Goal: Task Accomplishment & Management: Use online tool/utility

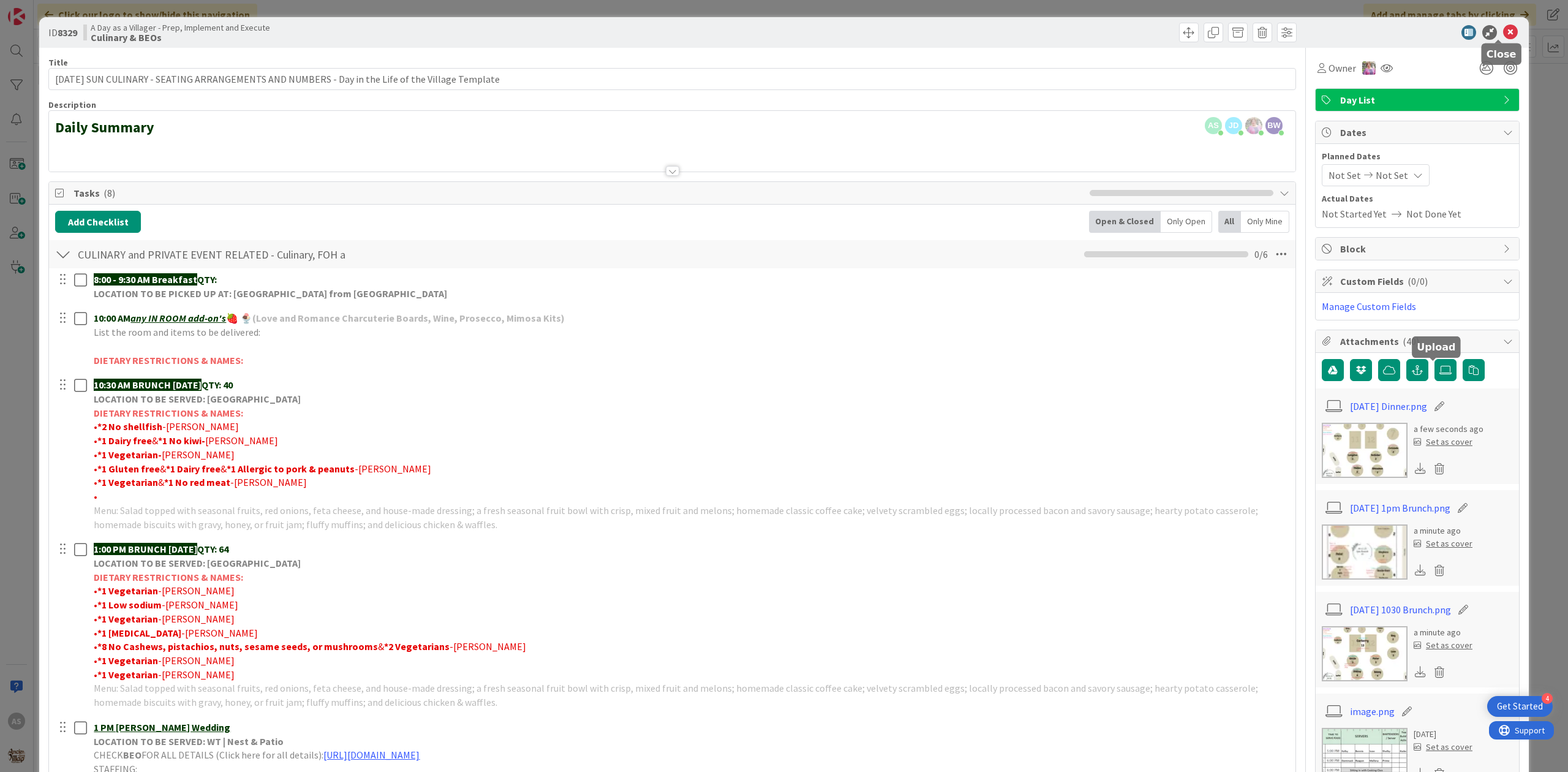
click at [1503, 33] on icon at bounding box center [1510, 33] width 15 height 15
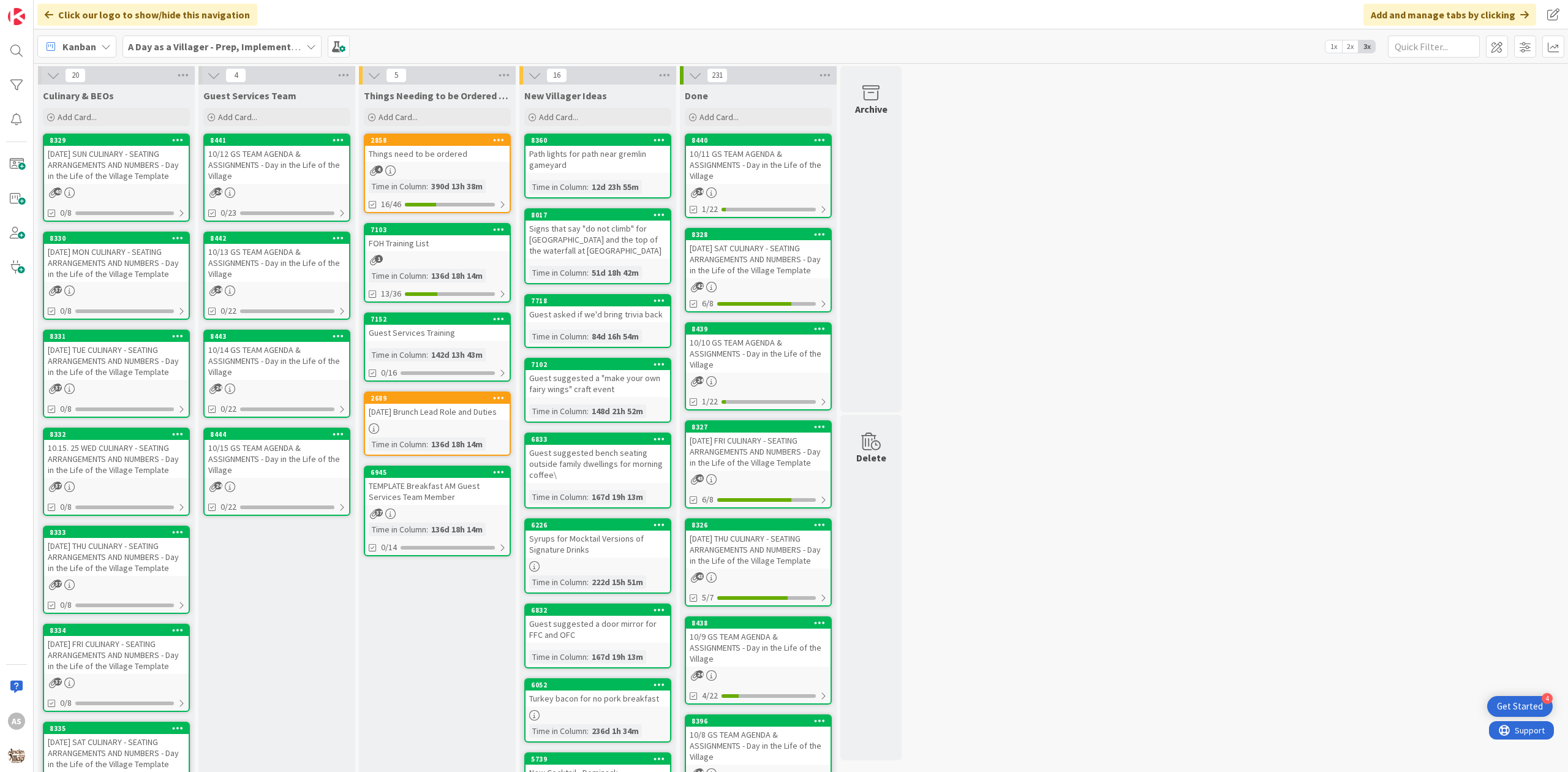
click at [100, 476] on div "8332 10.15. 25 WED CULINARY - SEATING ARRANGEMENTS AND NUMBERS - Day in the Lif…" at bounding box center [116, 472] width 147 height 88
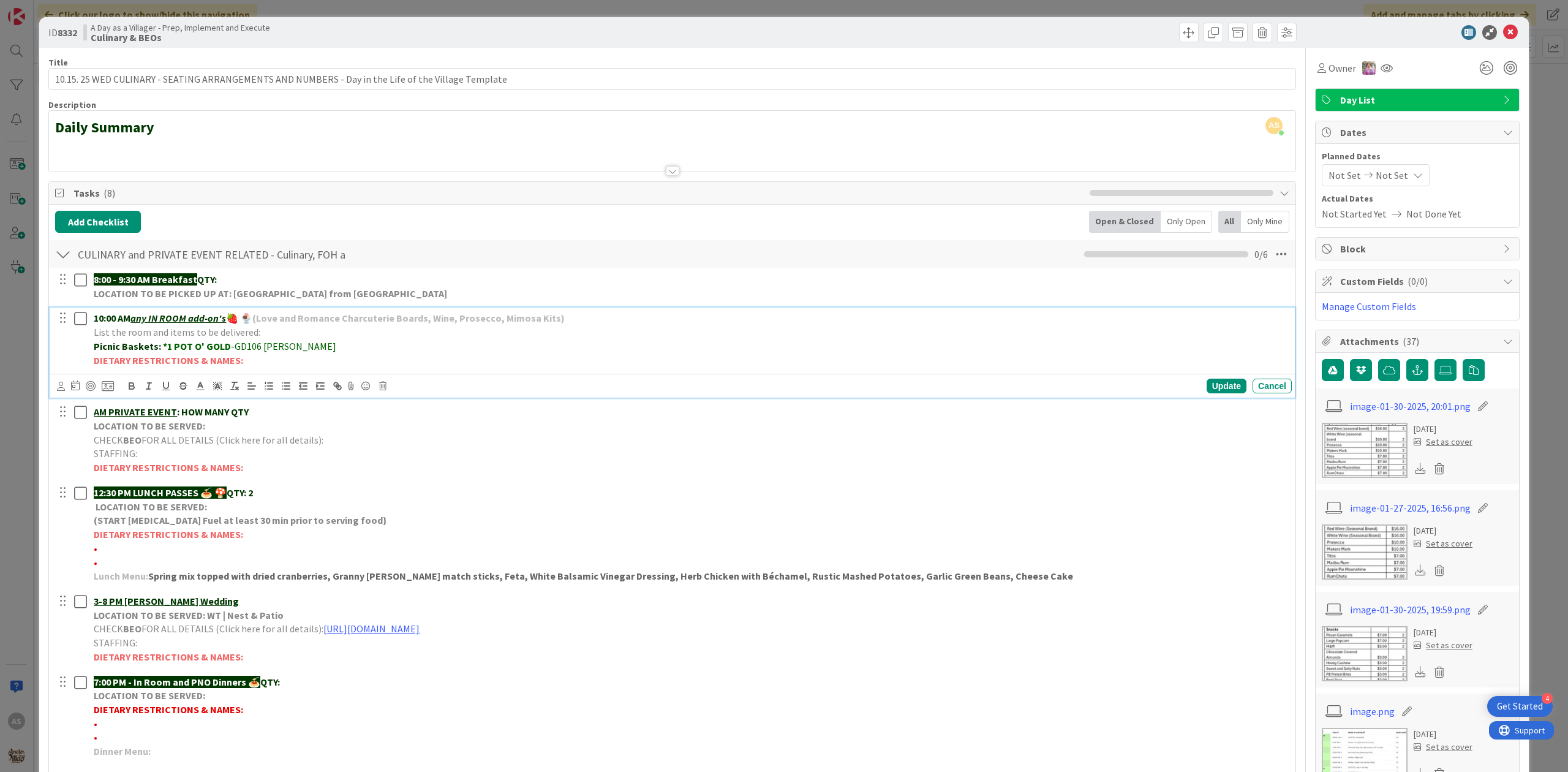
click at [300, 349] on p "Picnic Baskets: *1 POT O' GOLD -GD106 [PERSON_NAME]" at bounding box center [690, 346] width 1193 height 14
drag, startPoint x: 320, startPoint y: 349, endPoint x: 292, endPoint y: 349, distance: 28.0
click at [292, 349] on p "Picnic Baskets: *1 POT O' GOLD -GD106 [PERSON_NAME], 1x Lucky Clover" at bounding box center [690, 346] width 1193 height 14
click at [128, 390] on icon "button" at bounding box center [132, 386] width 11 height 11
click at [1209, 380] on div "Update" at bounding box center [1227, 386] width 40 height 15
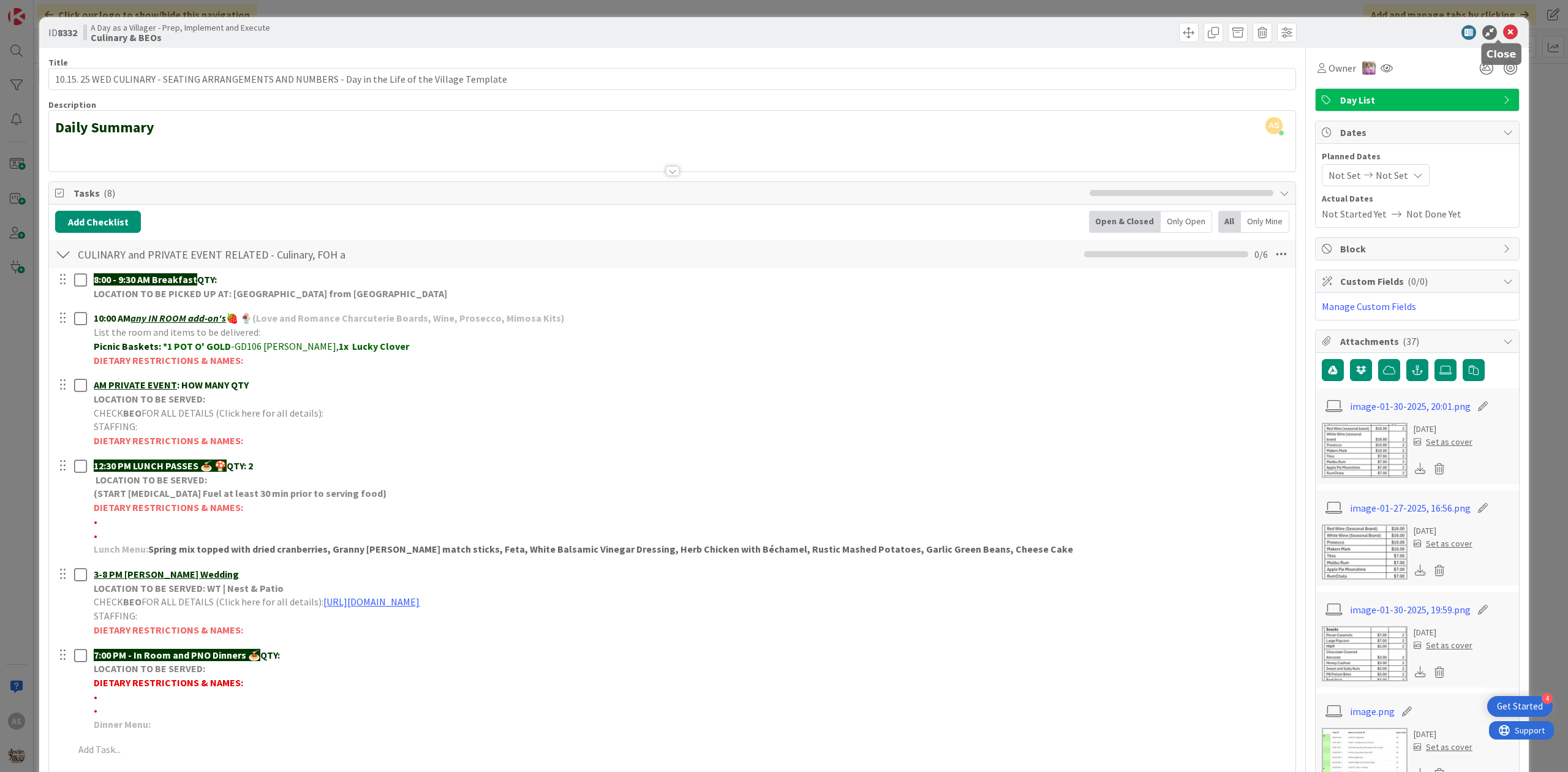
click at [1506, 33] on div at bounding box center [1411, 33] width 217 height 15
click at [1503, 32] on icon at bounding box center [1510, 33] width 15 height 15
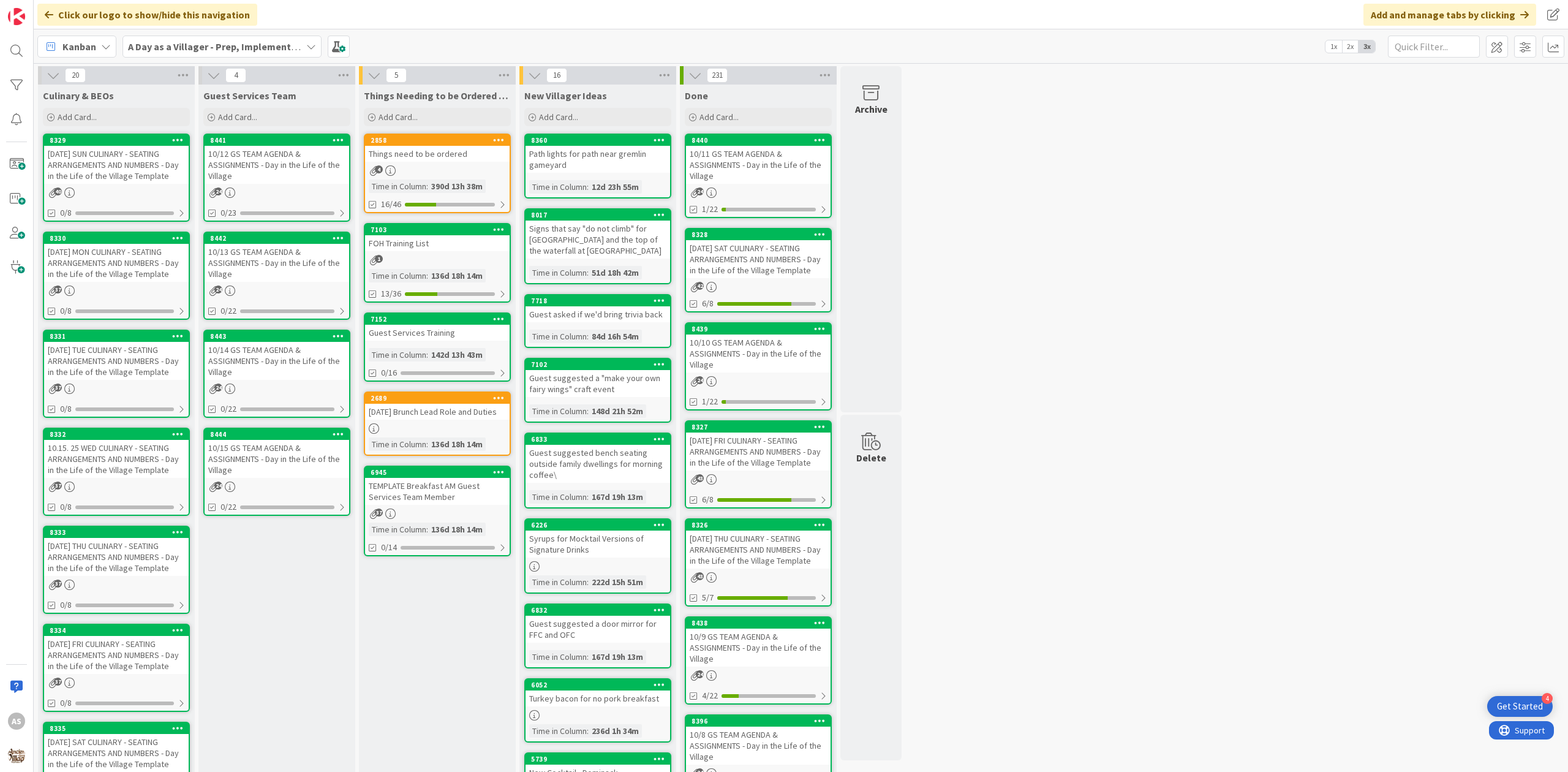
click at [126, 163] on div "[DATE] SUN CULINARY - SEATING ARRANGEMENTS AND NUMBERS - Day in the Life of the…" at bounding box center [115, 165] width 144 height 38
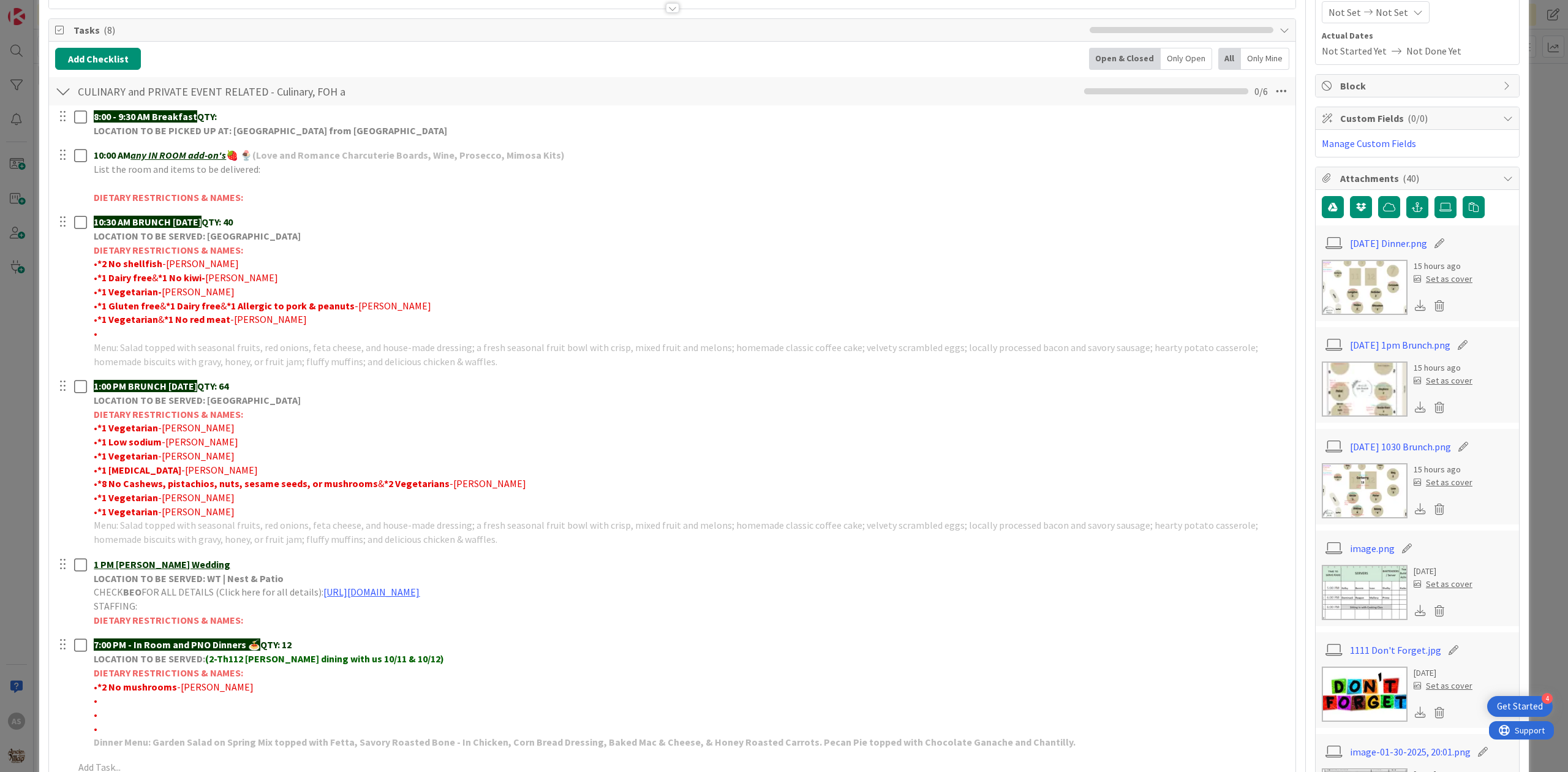
scroll to position [245, 0]
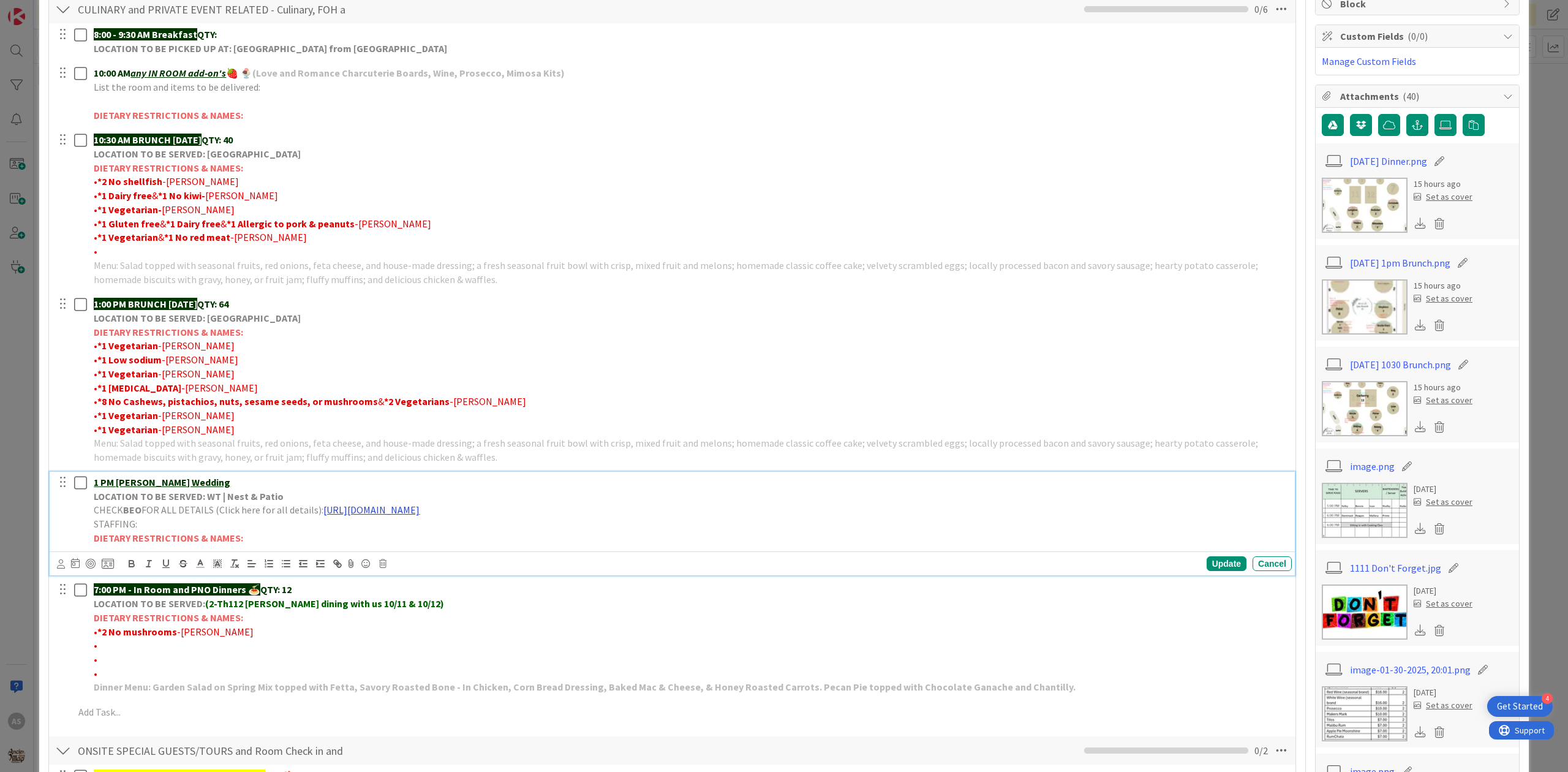
click at [419, 512] on link "[URL][DOMAIN_NAME]" at bounding box center [371, 509] width 96 height 12
click at [496, 536] on link "[URL][DOMAIN_NAME]" at bounding box center [470, 534] width 84 height 16
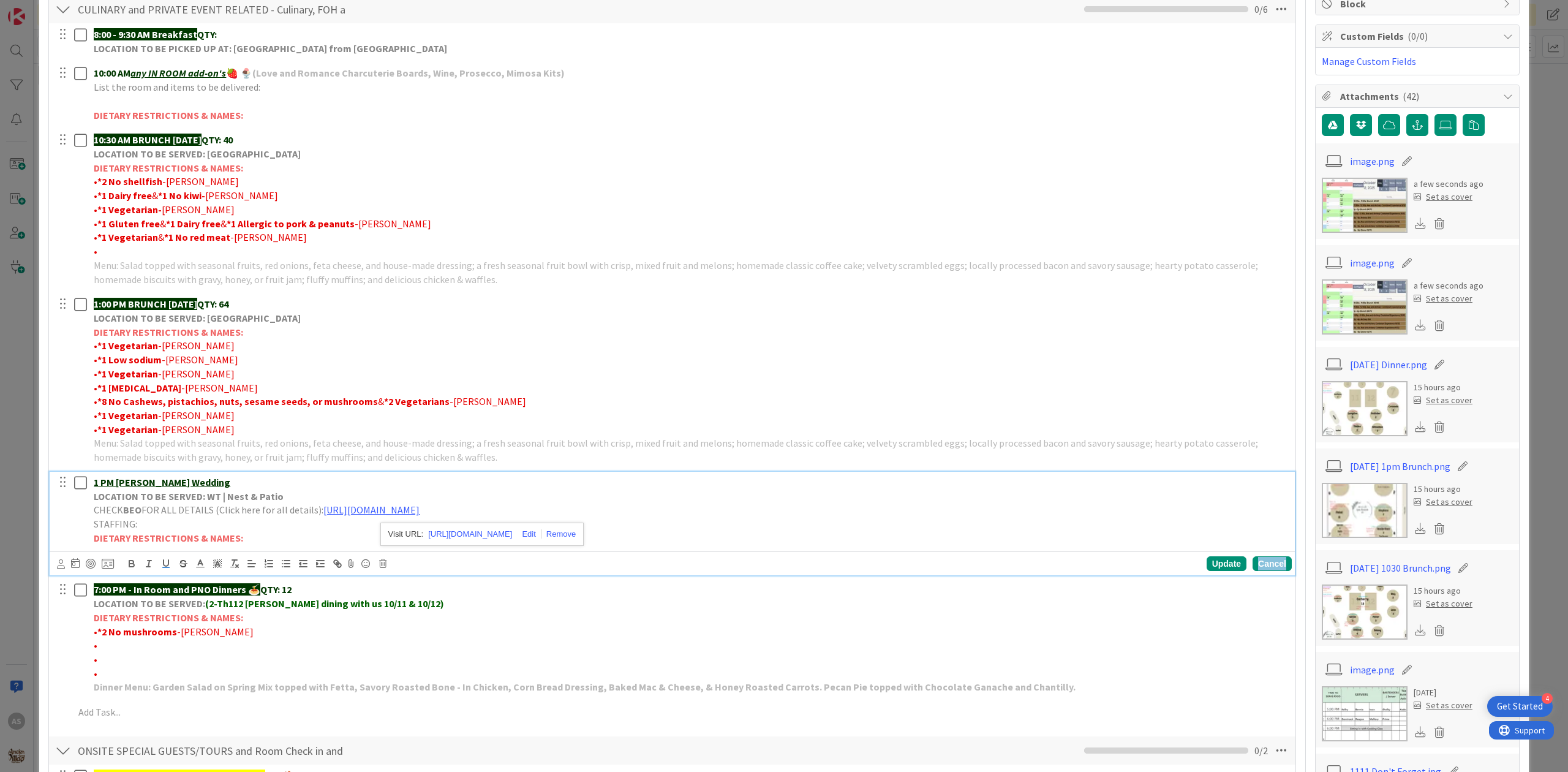
click at [1268, 565] on div "Cancel" at bounding box center [1272, 564] width 39 height 15
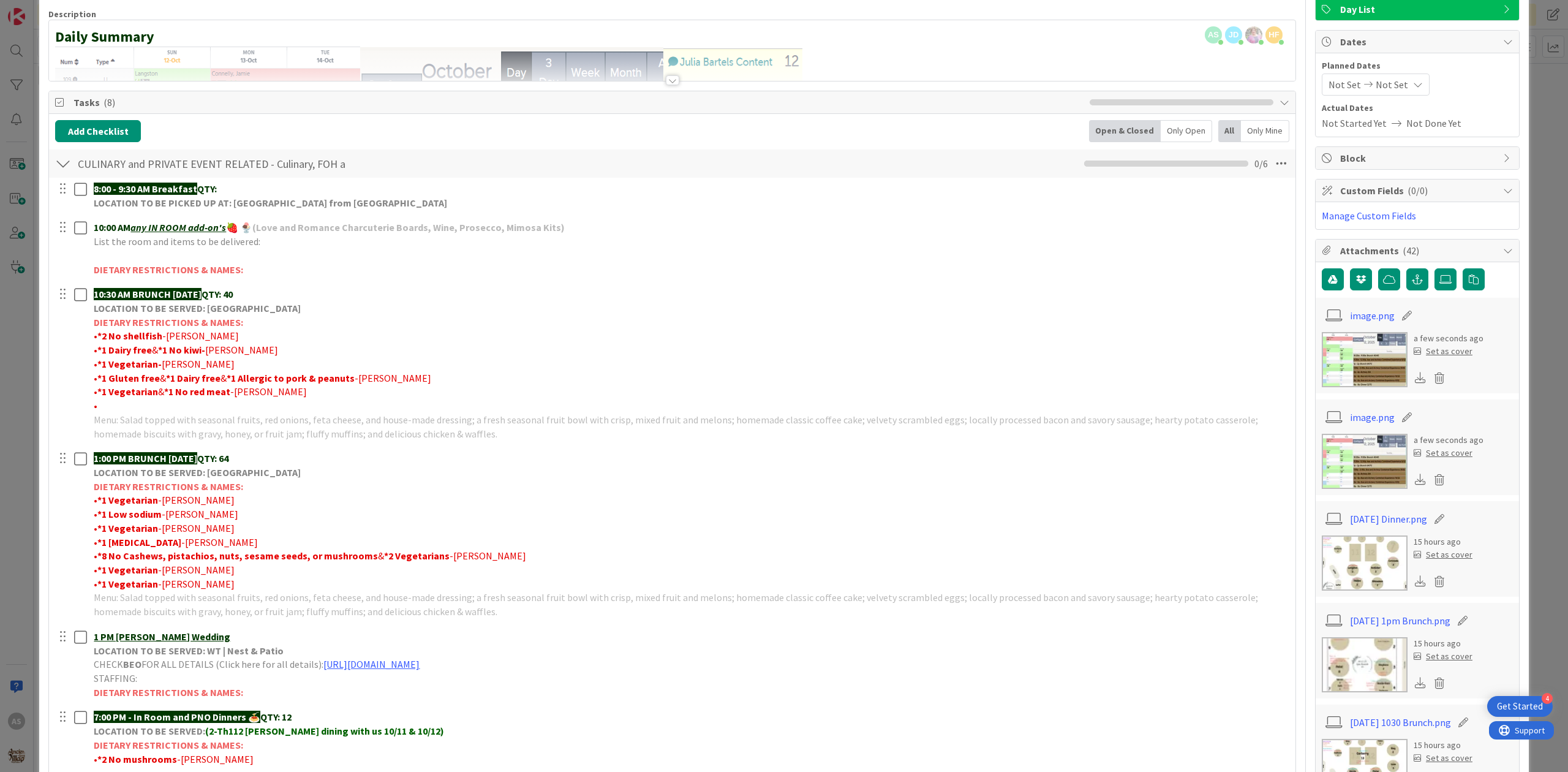
scroll to position [0, 0]
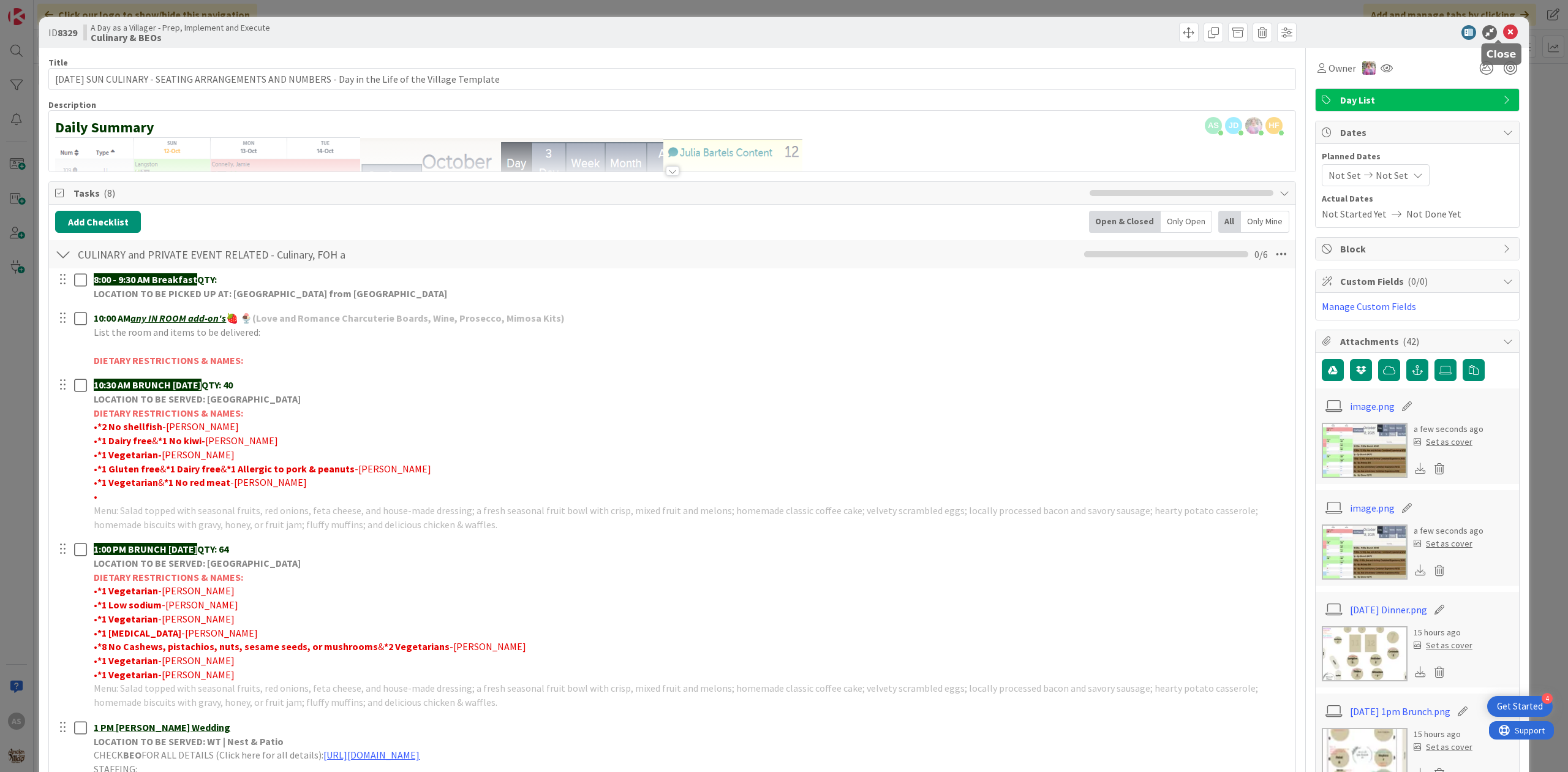
click at [1503, 35] on icon at bounding box center [1510, 33] width 15 height 15
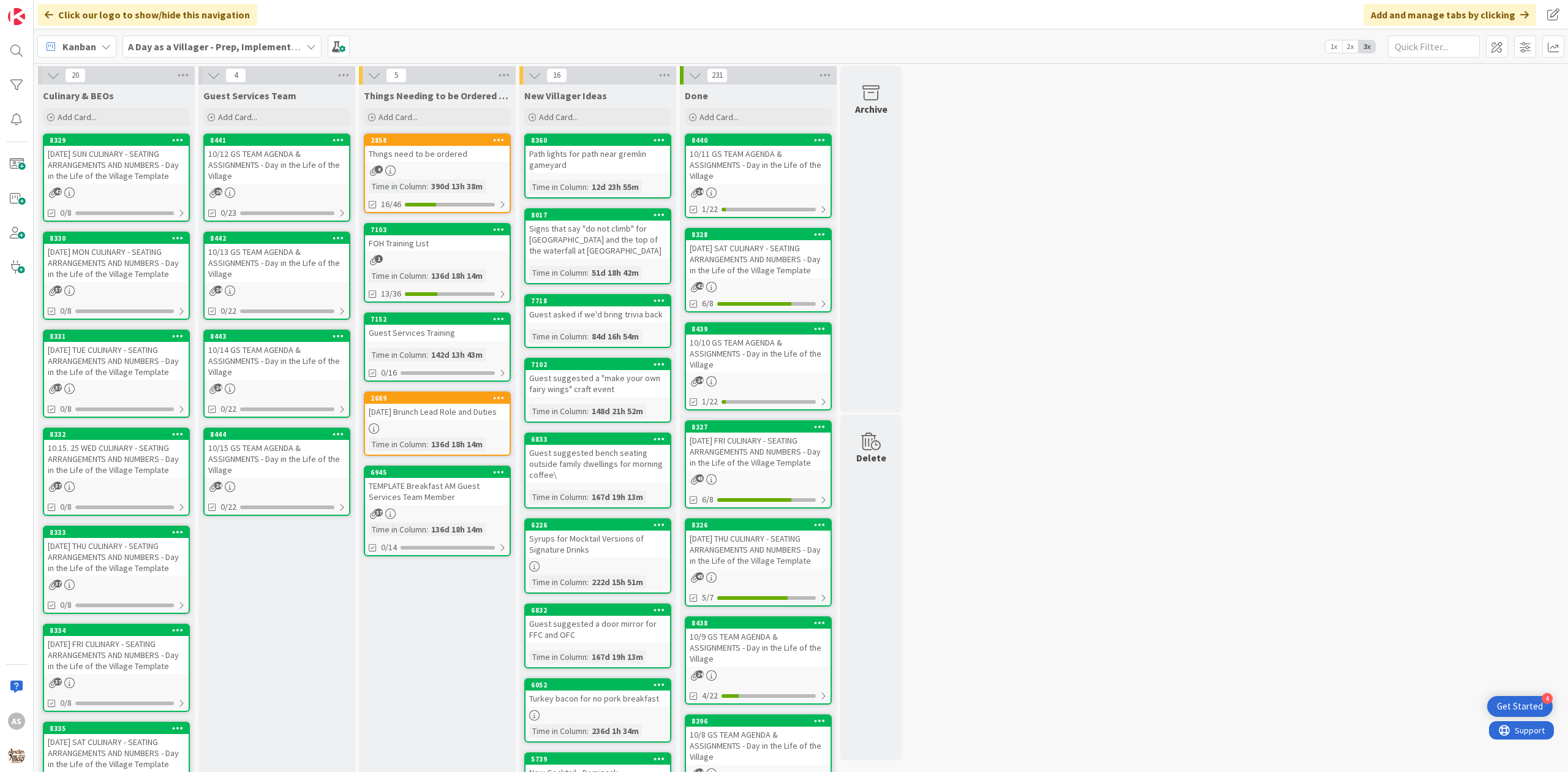
click at [322, 167] on div "10/12 GS TEAM AGENDA & ASSIGNMENTS - Day in the Life of the Village" at bounding box center [276, 165] width 144 height 38
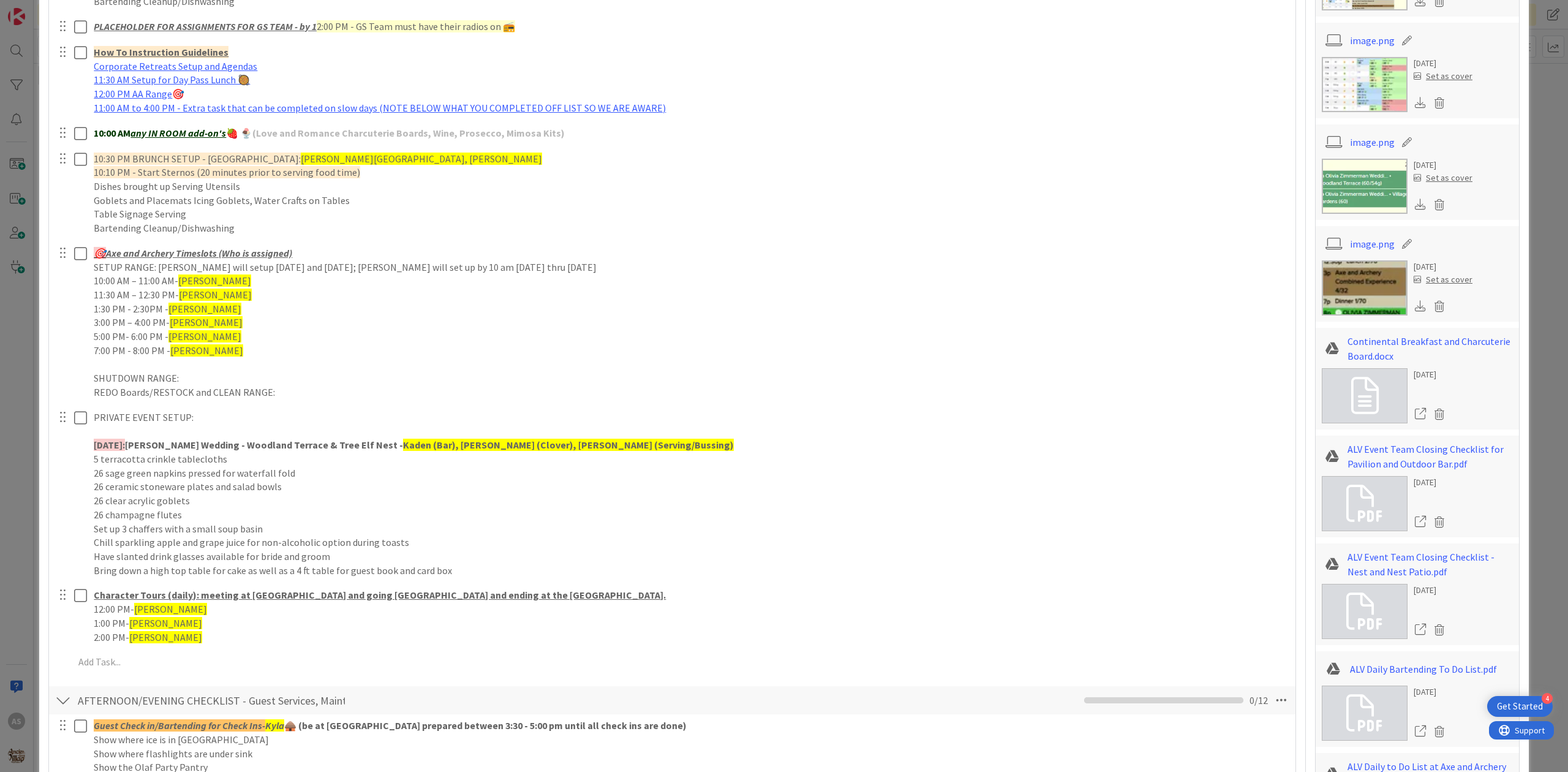
scroll to position [735, 0]
